Goal: Task Accomplishment & Management: Complete application form

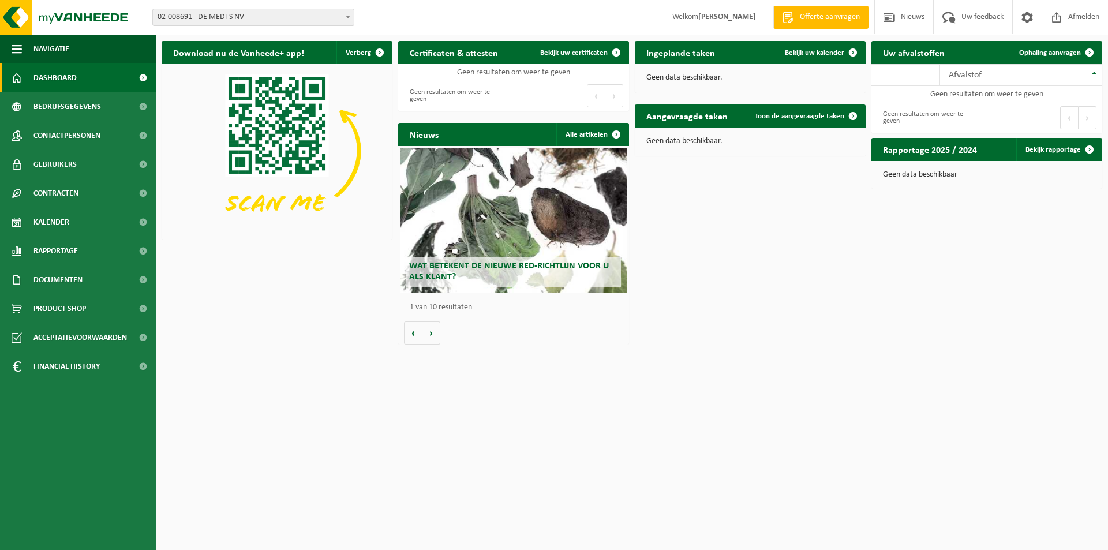
click at [346, 14] on span at bounding box center [348, 16] width 12 height 15
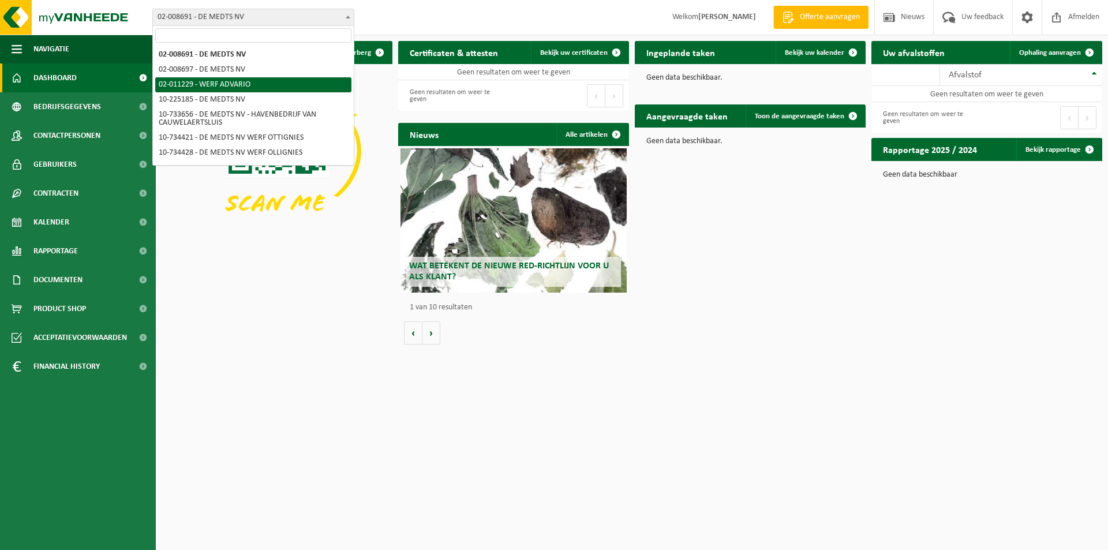
scroll to position [58, 0]
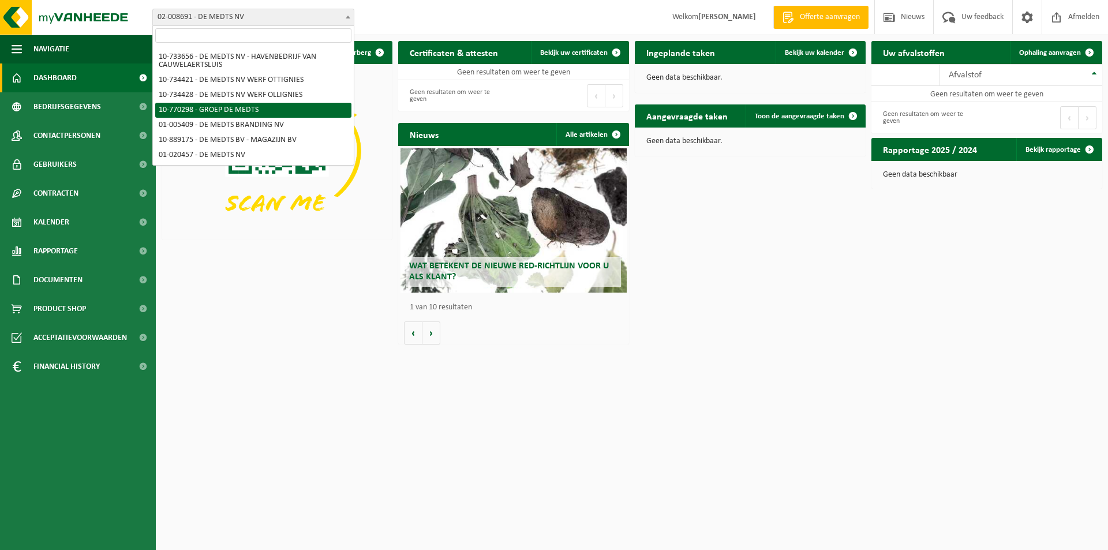
select select "16017"
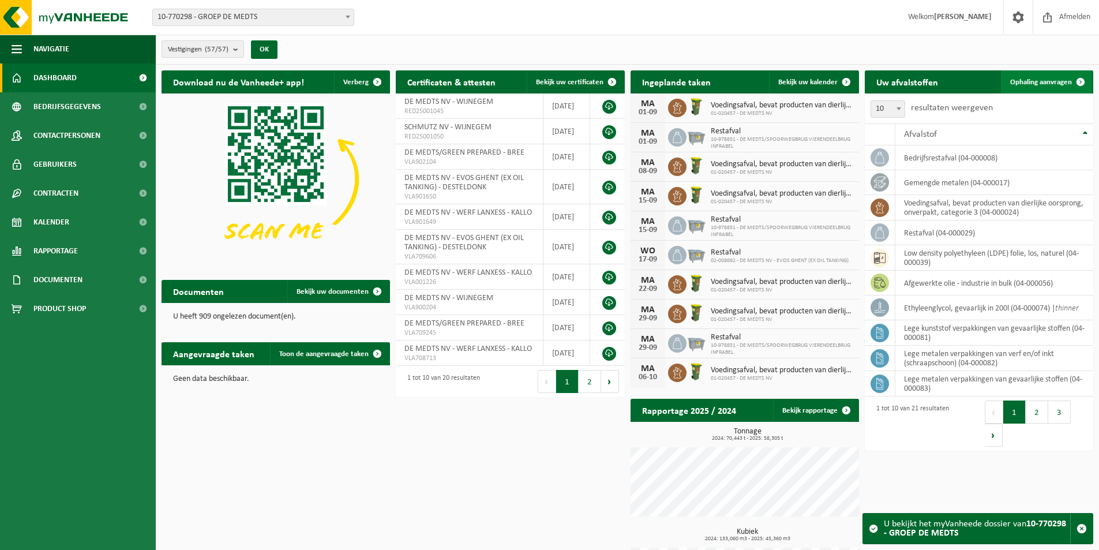
click at [1016, 84] on span "Ophaling aanvragen" at bounding box center [1041, 82] width 62 height 8
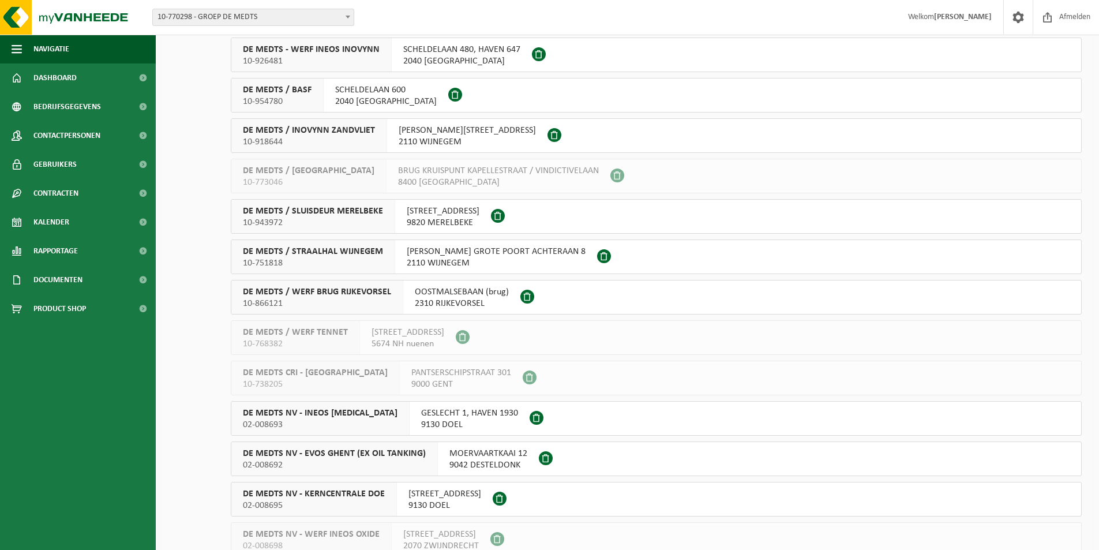
scroll to position [577, 0]
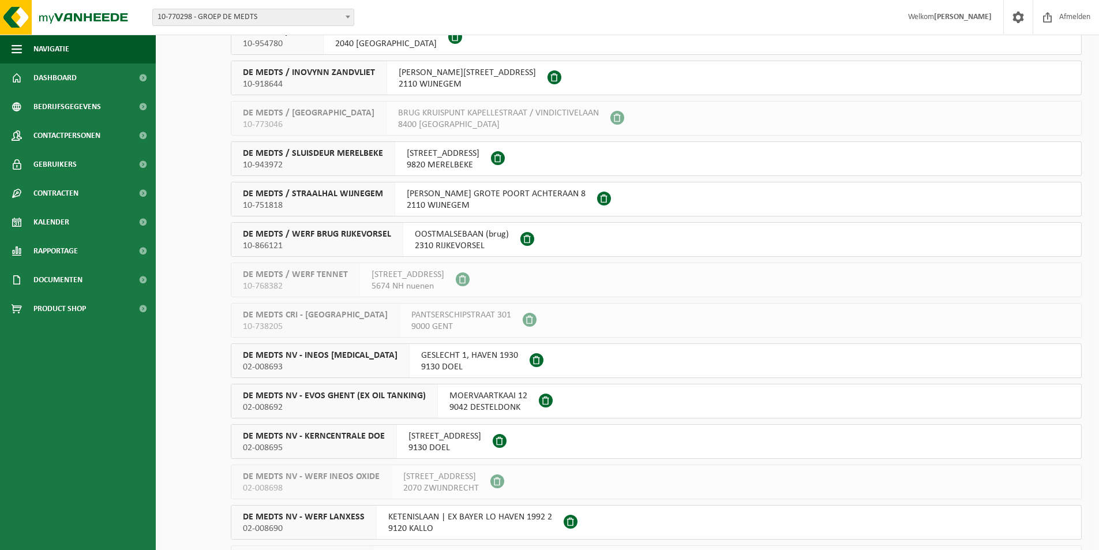
click at [279, 400] on span "DE MEDTS NV - EVOS GHENT (EX OIL TANKING)" at bounding box center [334, 396] width 183 height 12
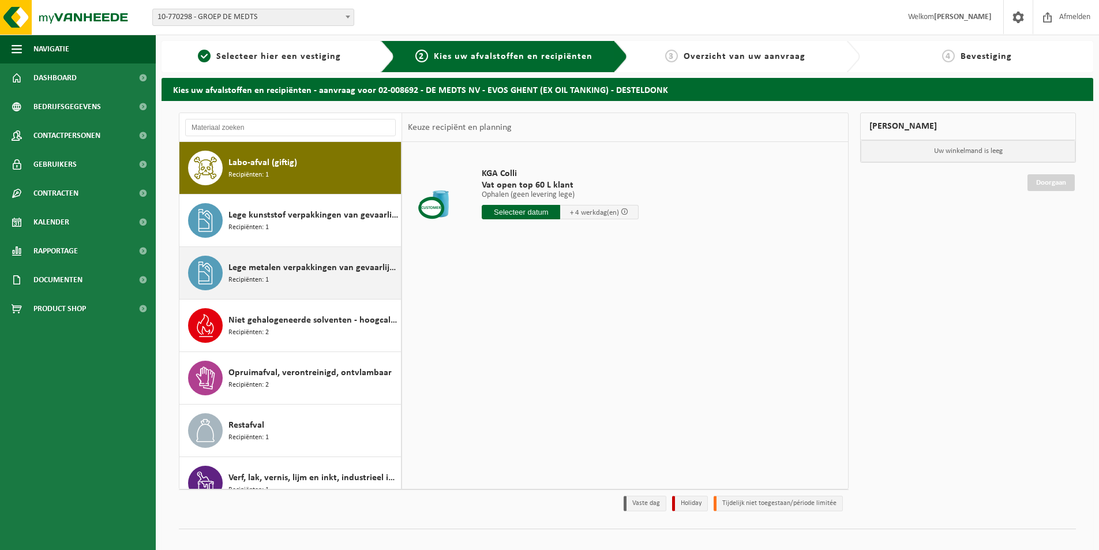
click at [262, 271] on span "Lege metalen verpakkingen van gevaarlijke stoffen" at bounding box center [314, 268] width 170 height 14
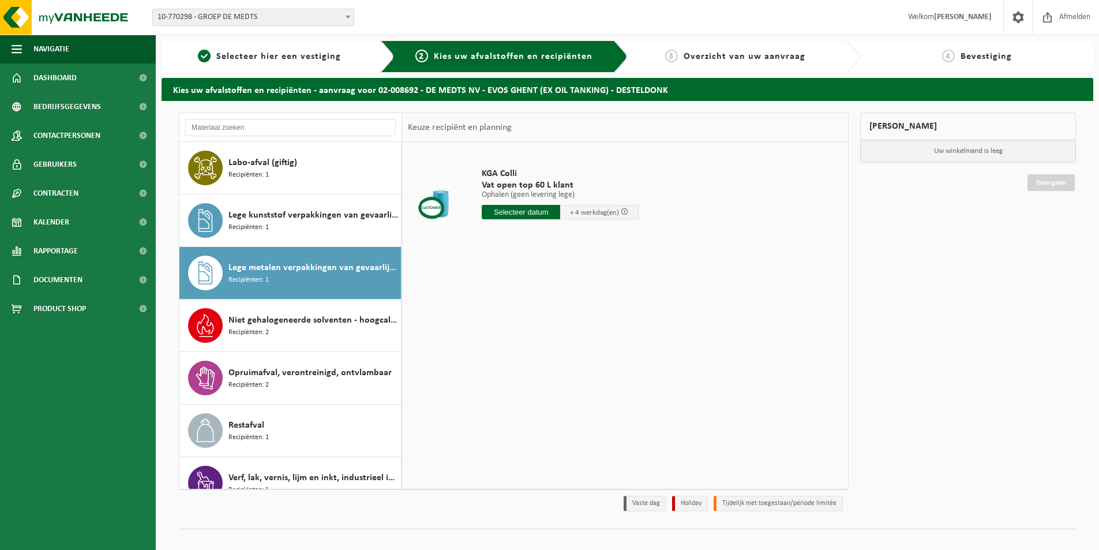
scroll to position [73, 0]
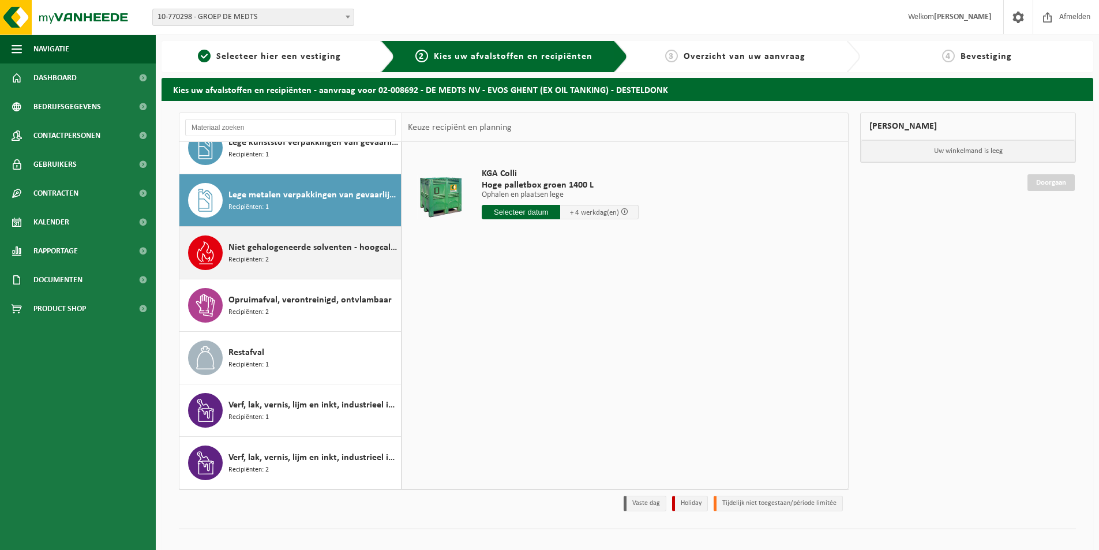
click at [260, 261] on span "Recipiënten: 2" at bounding box center [249, 259] width 40 height 11
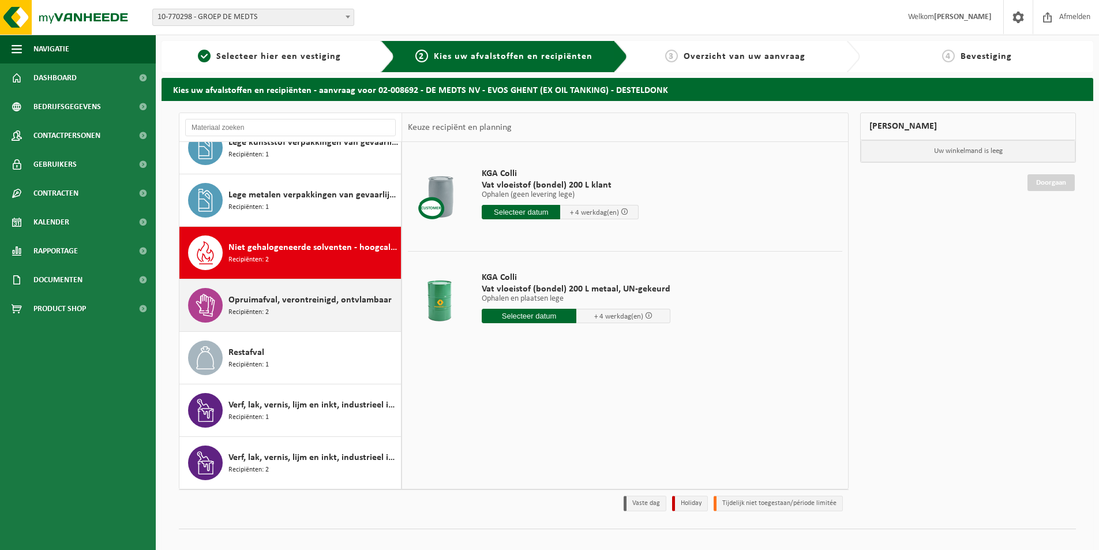
click at [254, 295] on span "Opruimafval, verontreinigd, ontvlambaar" at bounding box center [310, 300] width 163 height 14
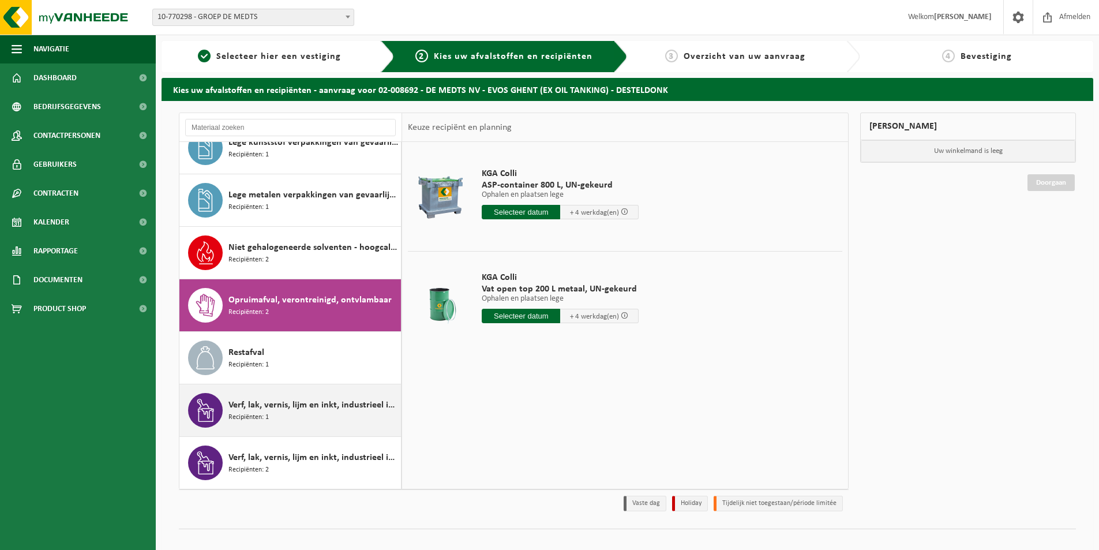
click at [259, 405] on span "Verf, lak, vernis, lijm en inkt, industrieel in IBC" at bounding box center [314, 405] width 170 height 14
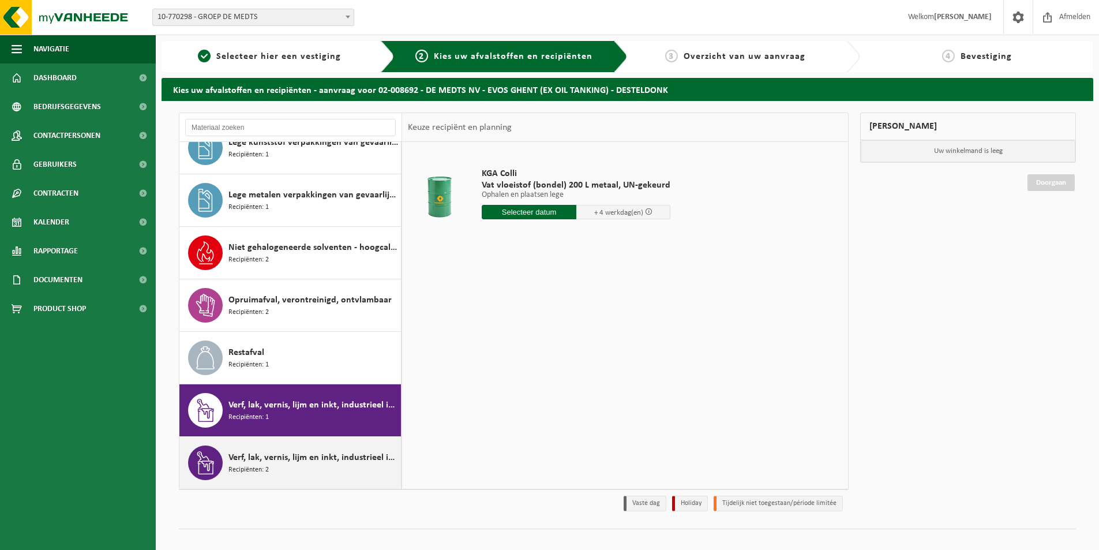
click at [256, 459] on span "Verf, lak, vernis, lijm en inkt, industrieel in kleinverpakking" at bounding box center [314, 458] width 170 height 14
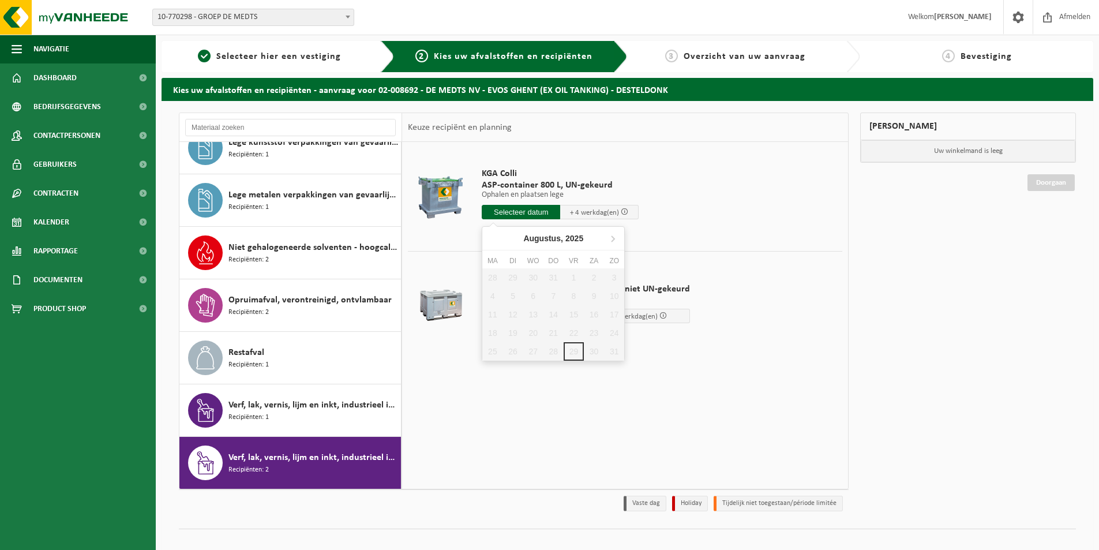
click at [504, 209] on input "text" at bounding box center [521, 212] width 78 height 14
click at [613, 238] on icon at bounding box center [613, 239] width 3 height 6
click at [493, 274] on div "1" at bounding box center [492, 277] width 20 height 18
type input "Van 2025-09-01"
type input "2025-09-01"
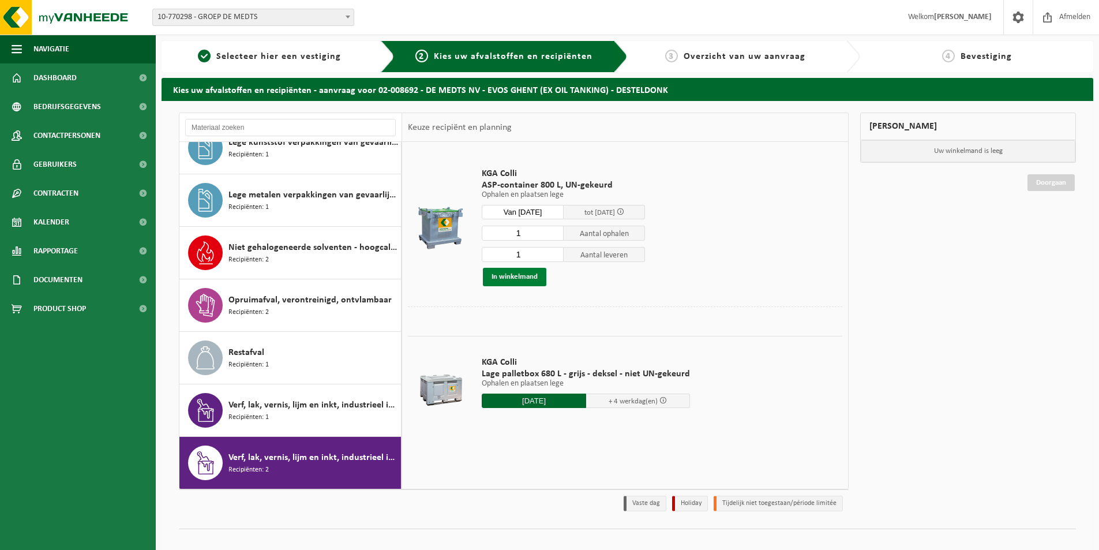
click at [507, 275] on button "In winkelmand" at bounding box center [514, 277] width 63 height 18
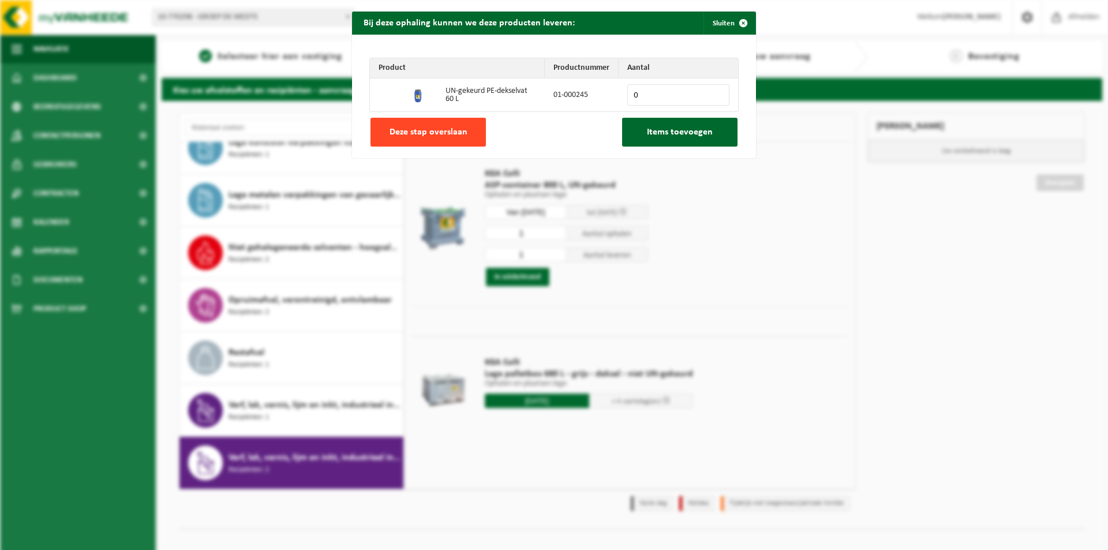
click at [436, 131] on span "Deze stap overslaan" at bounding box center [429, 132] width 78 height 9
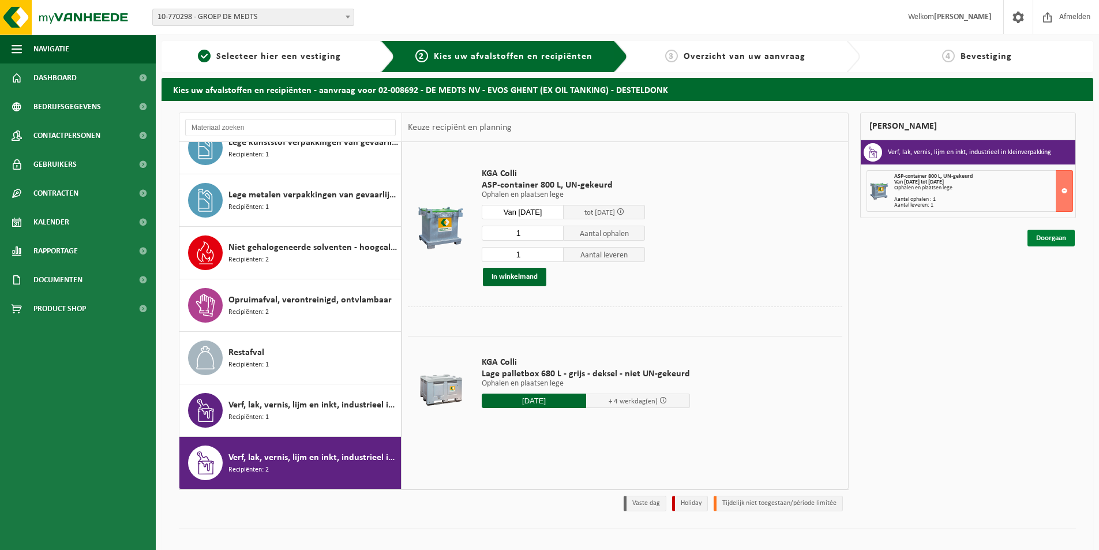
click at [1056, 239] on link "Doorgaan" at bounding box center [1051, 238] width 47 height 17
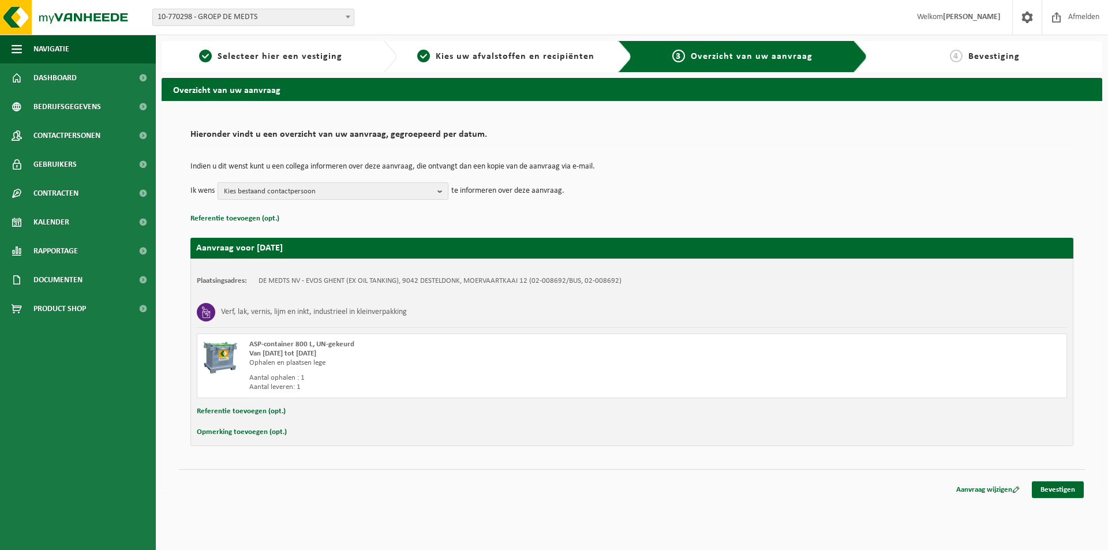
click at [442, 192] on b "button" at bounding box center [442, 191] width 10 height 16
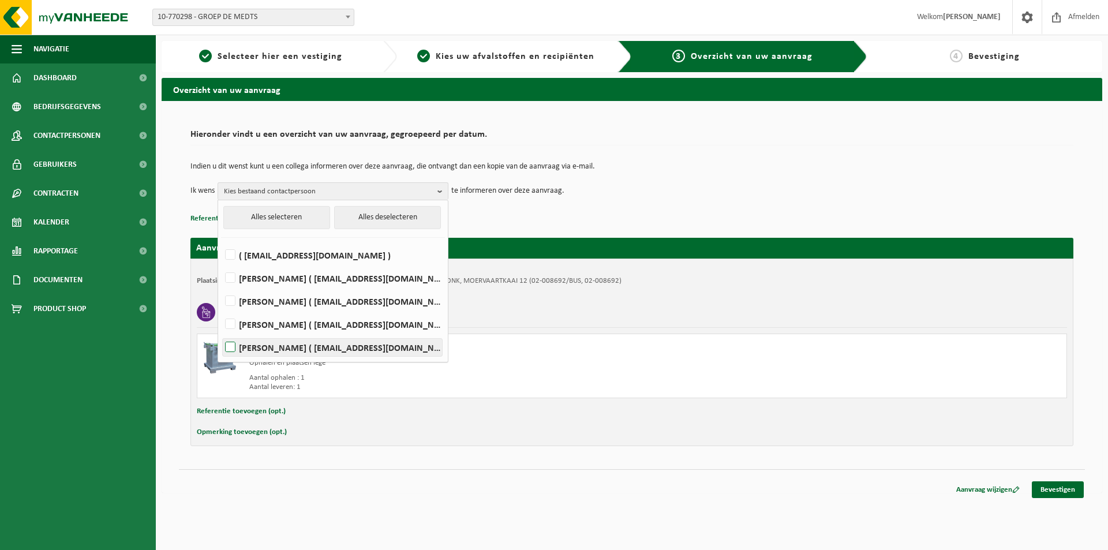
click at [230, 346] on label "Jurgen Van Hecke ( jurgen.vanhecke@demedts.be )" at bounding box center [332, 347] width 219 height 17
click at [221, 333] on input "Jurgen Van Hecke ( jurgen.vanhecke@demedts.be )" at bounding box center [220, 332] width 1 height 1
checkbox input "true"
click at [375, 438] on div "Opmerking toevoegen (opt.)" at bounding box center [632, 432] width 870 height 15
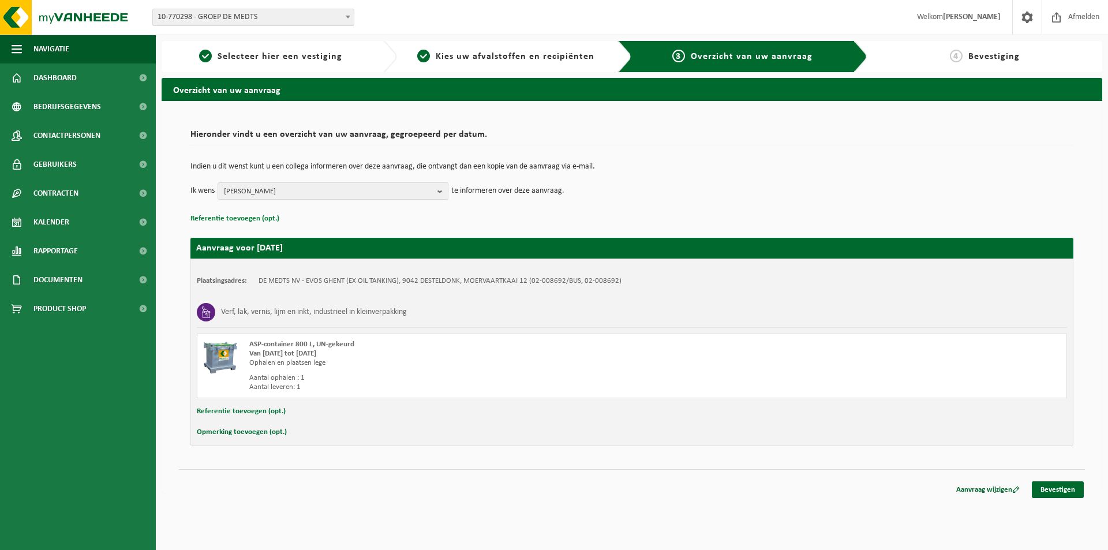
click at [237, 221] on button "Referentie toevoegen (opt.)" at bounding box center [234, 218] width 89 height 15
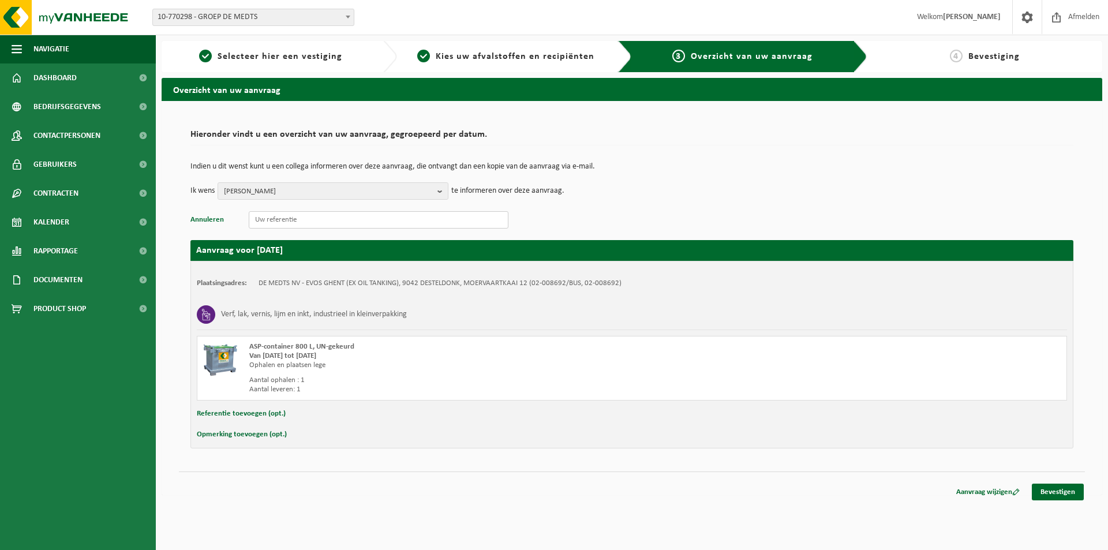
click at [263, 219] on input "text" at bounding box center [379, 219] width 260 height 17
type input "120373 - 66/4000"
click at [244, 420] on button "Referentie toevoegen (opt.)" at bounding box center [241, 413] width 89 height 15
click at [280, 415] on input "text" at bounding box center [654, 414] width 802 height 17
type input "120373 66 4000"
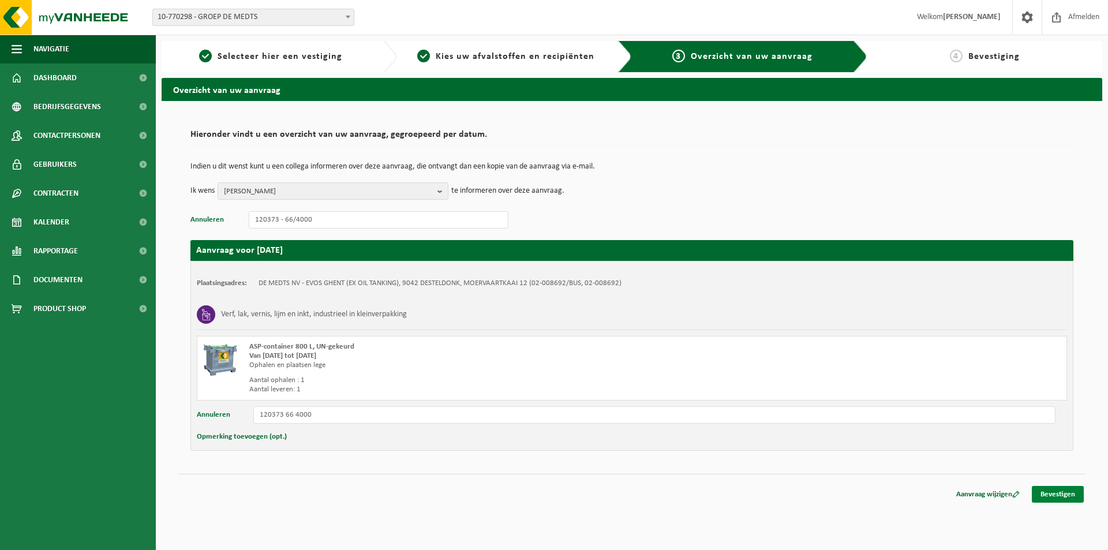
click at [1047, 495] on link "Bevestigen" at bounding box center [1058, 494] width 52 height 17
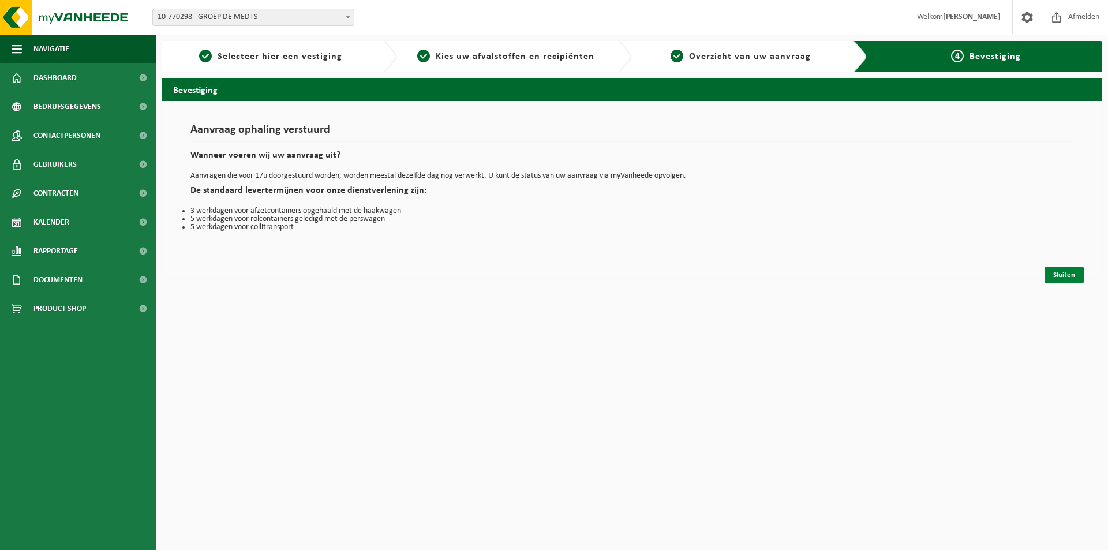
click at [1059, 276] on link "Sluiten" at bounding box center [1063, 275] width 39 height 17
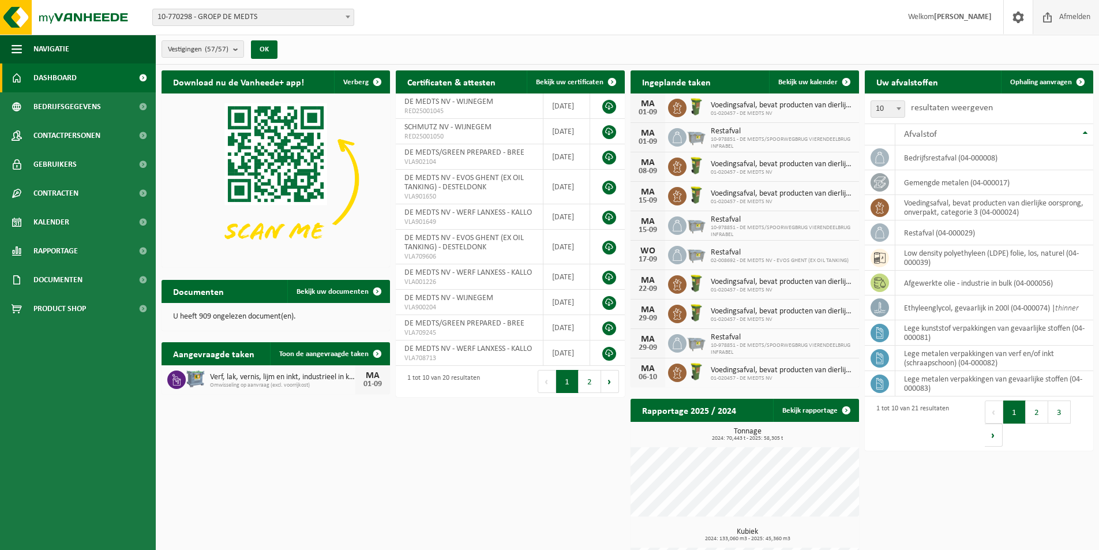
click at [1060, 18] on span "Afmelden" at bounding box center [1075, 17] width 37 height 34
